Goal: Transaction & Acquisition: Purchase product/service

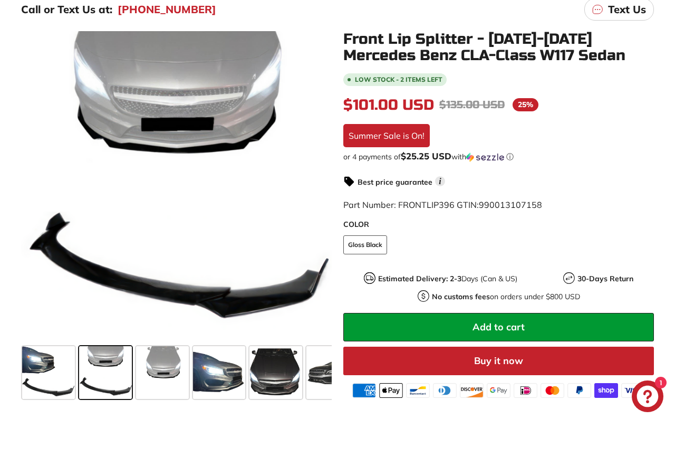
click at [78, 380] on div at bounding box center [105, 372] width 57 height 57
click at [58, 380] on span at bounding box center [48, 372] width 53 height 53
